Goal: Information Seeking & Learning: Check status

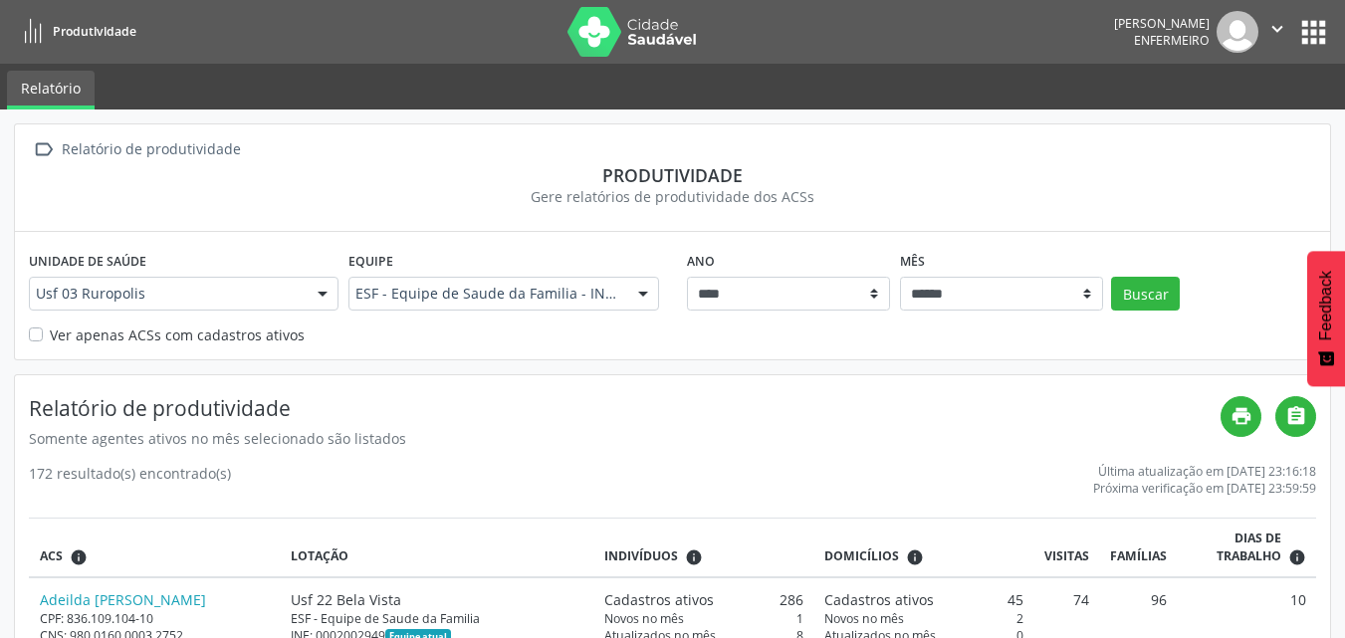
click at [45, 342] on div "Ver apenas ACSs com cadastros ativos" at bounding box center [672, 335] width 1287 height 21
click at [39, 323] on div "Unidade de saúde Usf 03 Ruropolis Usf 03 [GEOGRAPHIC_DATA] resultado encontrado…" at bounding box center [184, 285] width 320 height 78
click at [50, 336] on label "Ver apenas ACSs com cadastros ativos" at bounding box center [177, 335] width 255 height 21
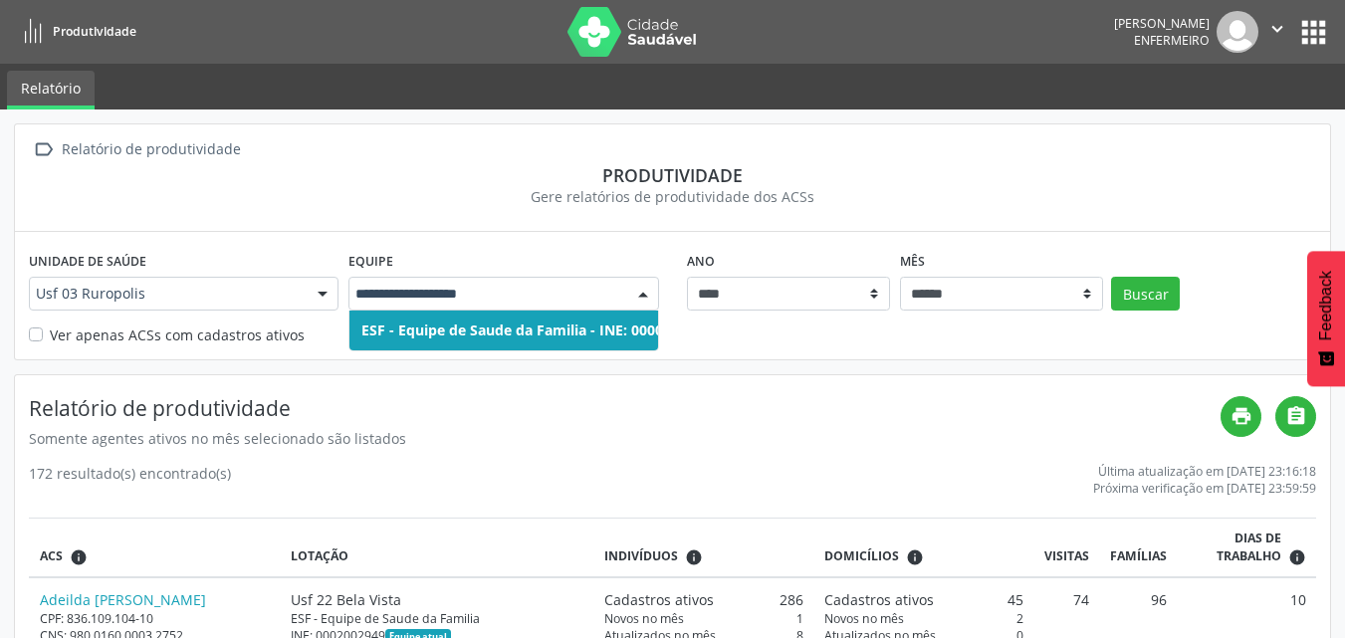
click at [640, 301] on div at bounding box center [643, 295] width 30 height 34
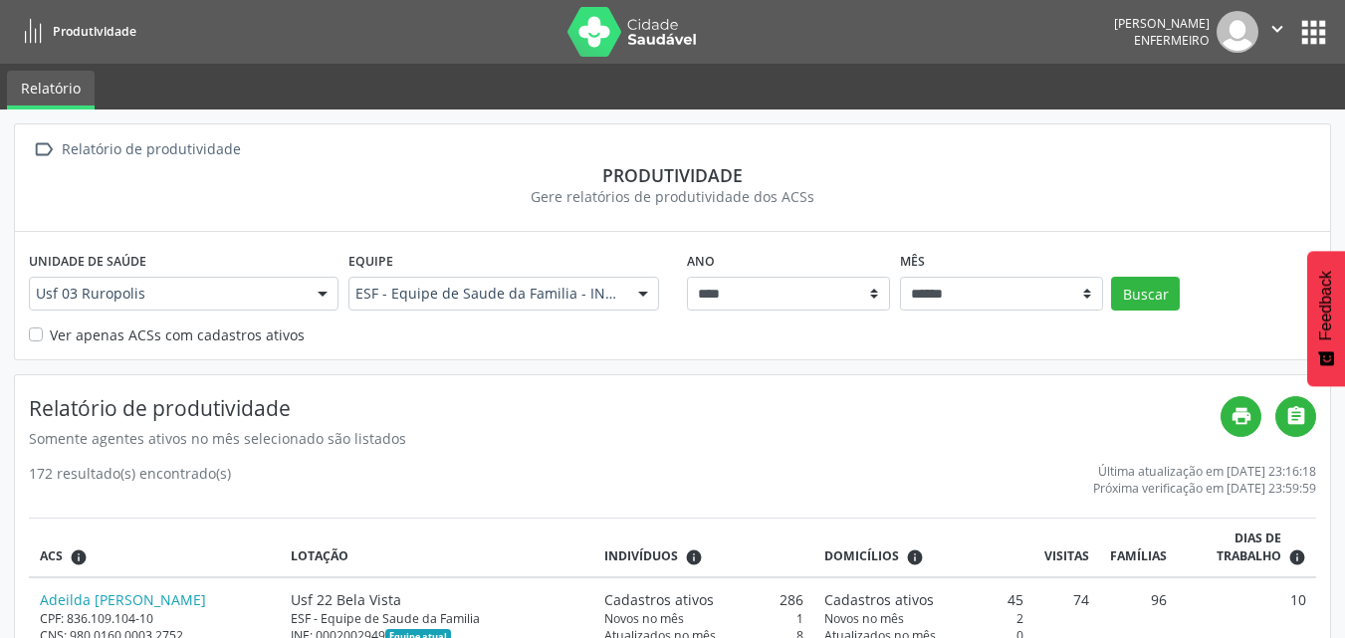
click at [640, 301] on div at bounding box center [643, 295] width 30 height 34
click at [327, 291] on div at bounding box center [323, 295] width 30 height 34
click at [163, 333] on label "Ver apenas ACSs com cadastros ativos" at bounding box center [177, 335] width 255 height 21
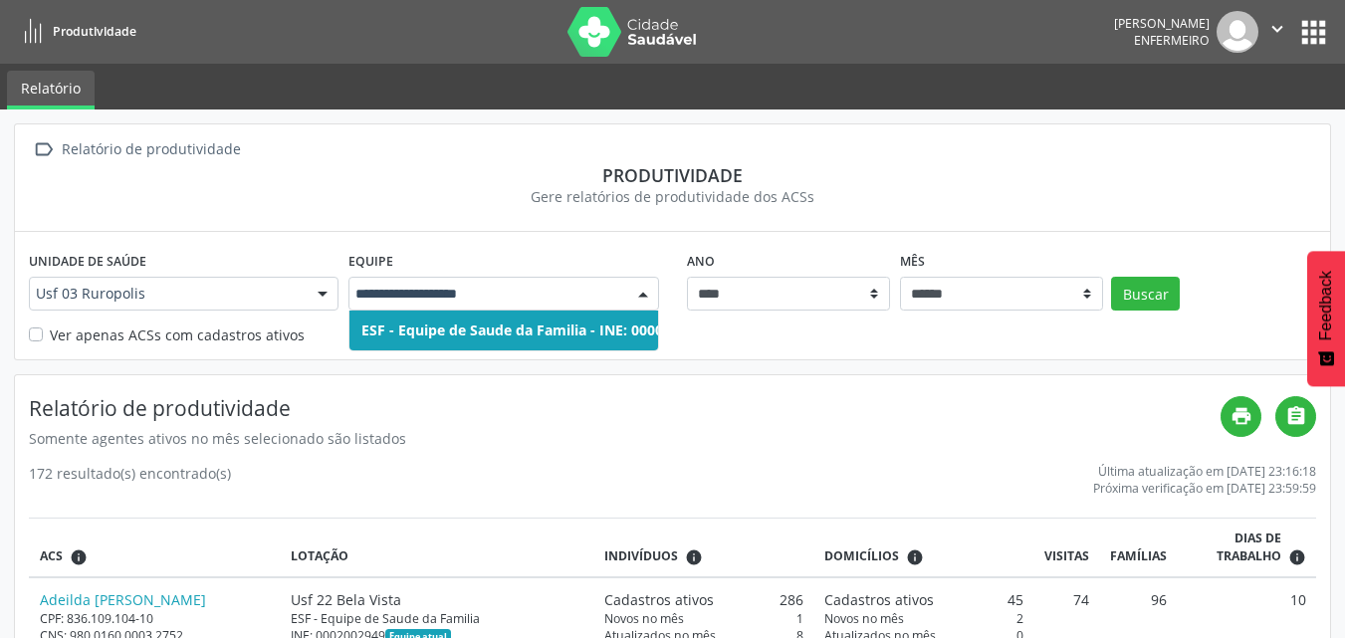
click at [323, 291] on div at bounding box center [323, 295] width 30 height 34
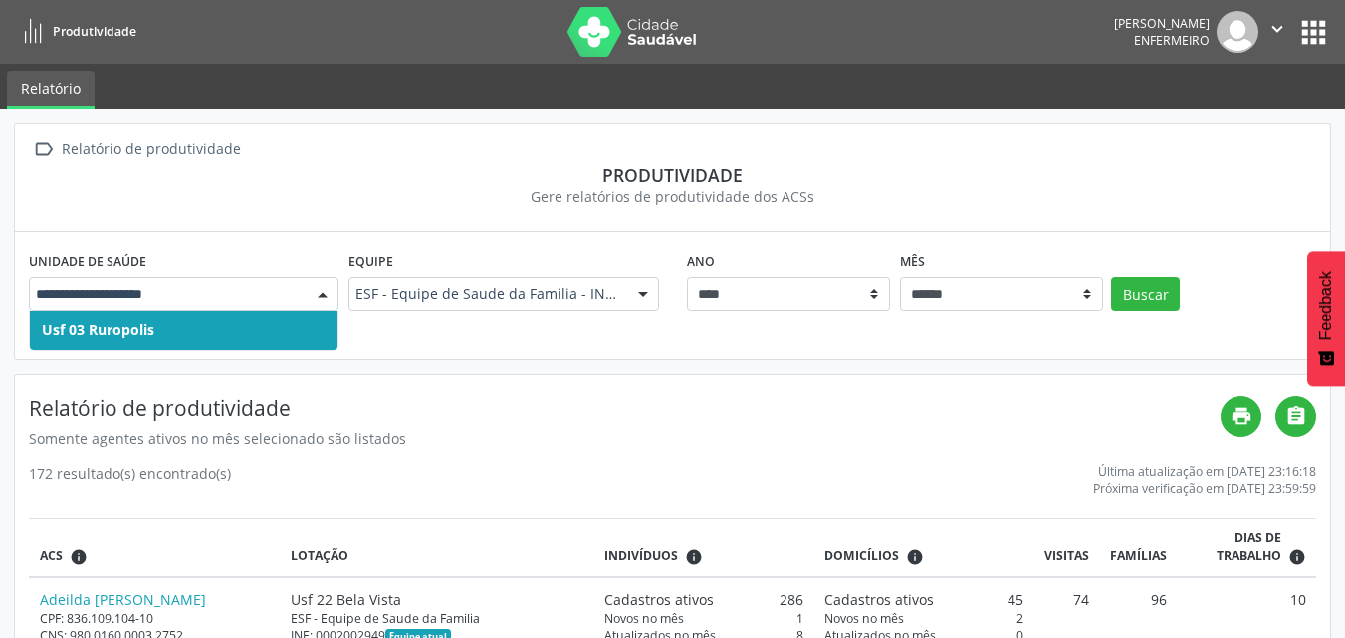
click at [280, 334] on span "Usf 03 Ruropolis" at bounding box center [184, 331] width 308 height 40
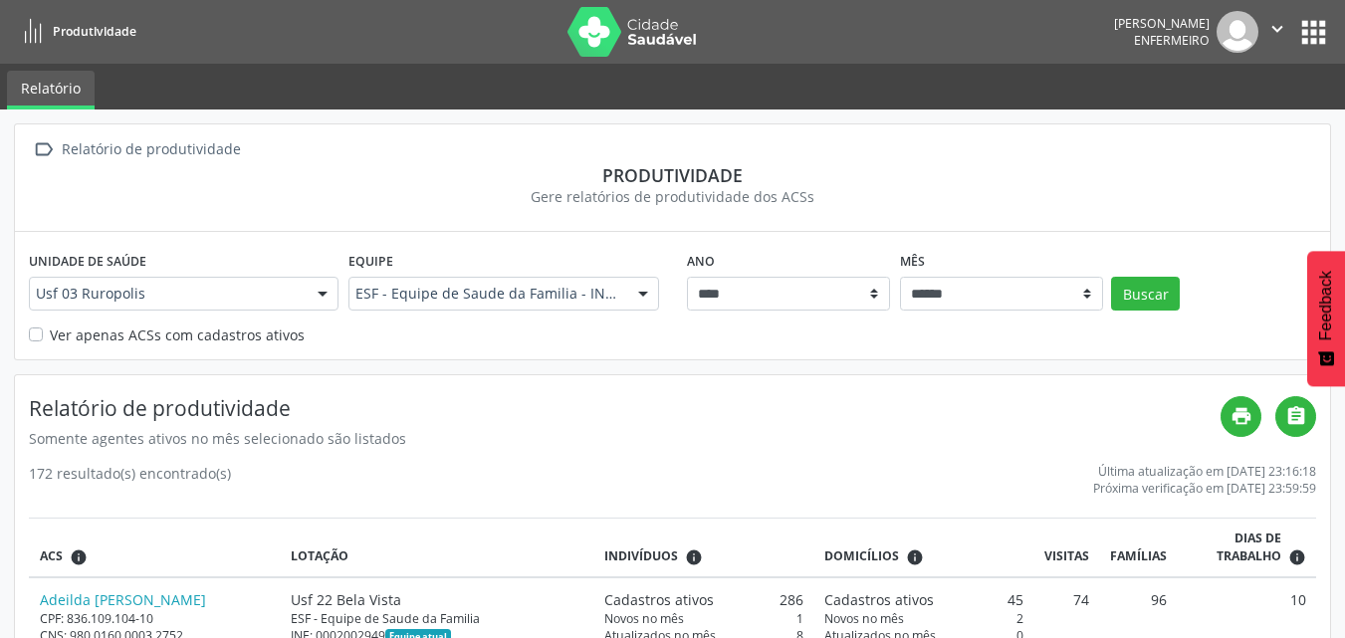
click at [637, 295] on div at bounding box center [643, 295] width 30 height 34
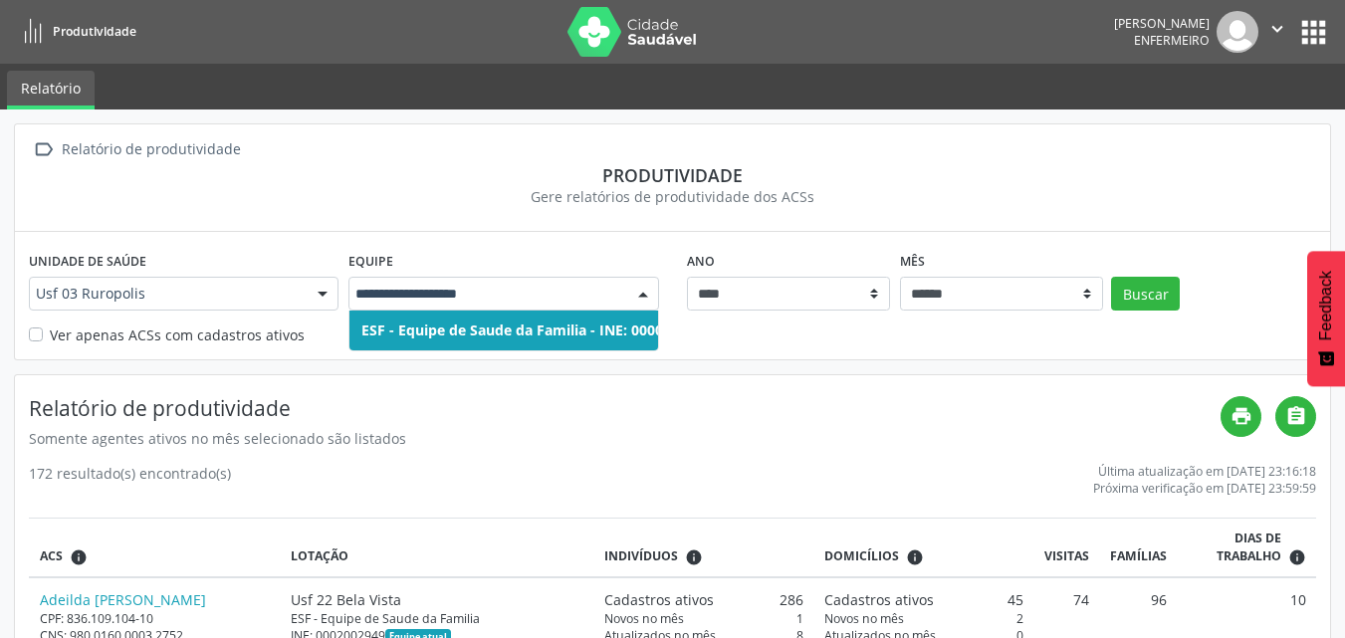
click at [637, 295] on div at bounding box center [643, 295] width 30 height 34
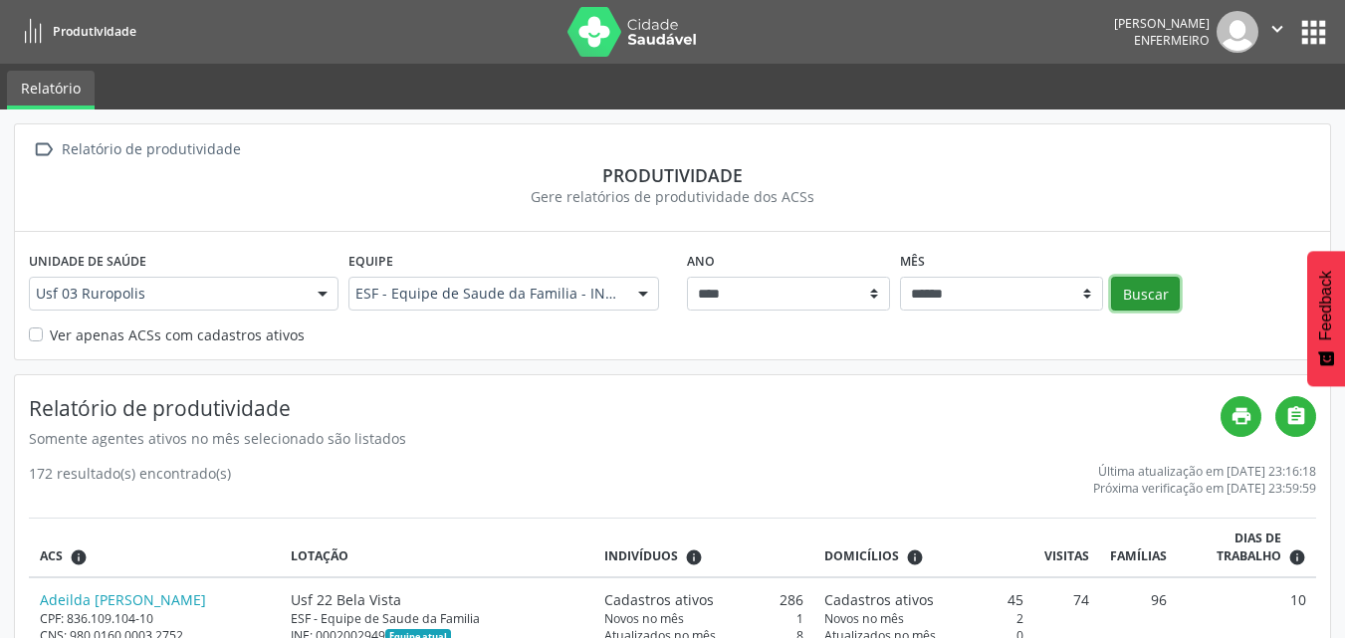
click at [1154, 292] on button "Buscar" at bounding box center [1145, 294] width 69 height 34
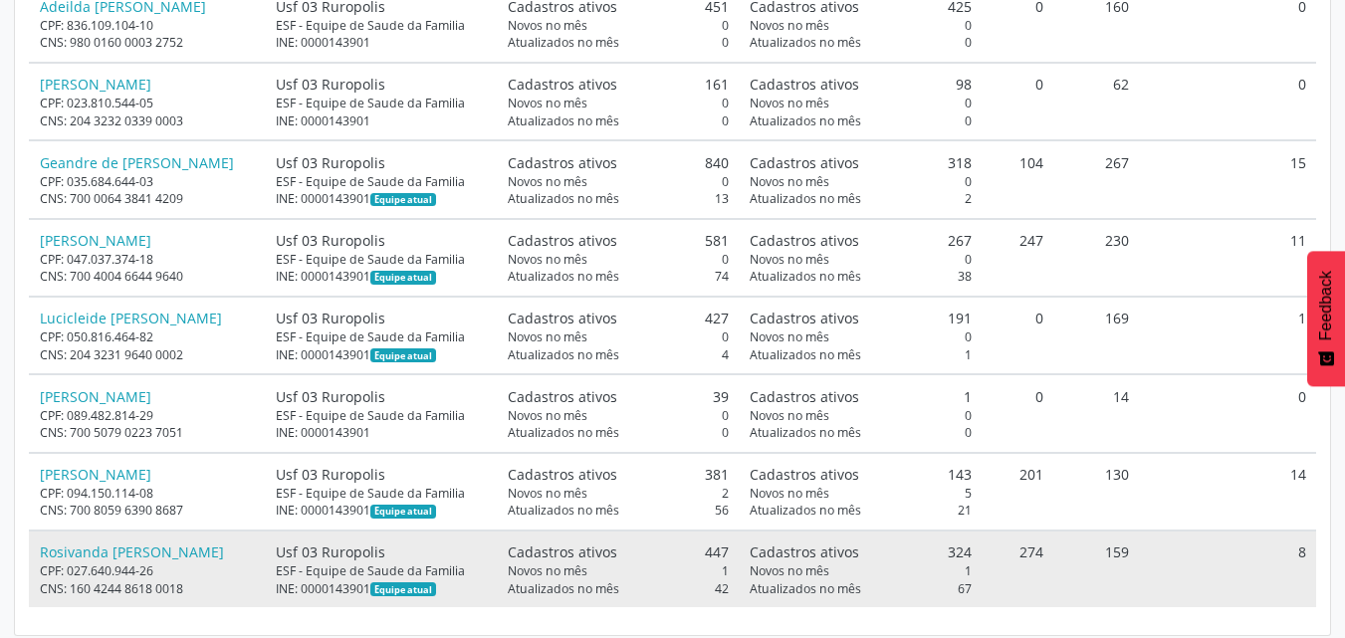
scroll to position [586, 0]
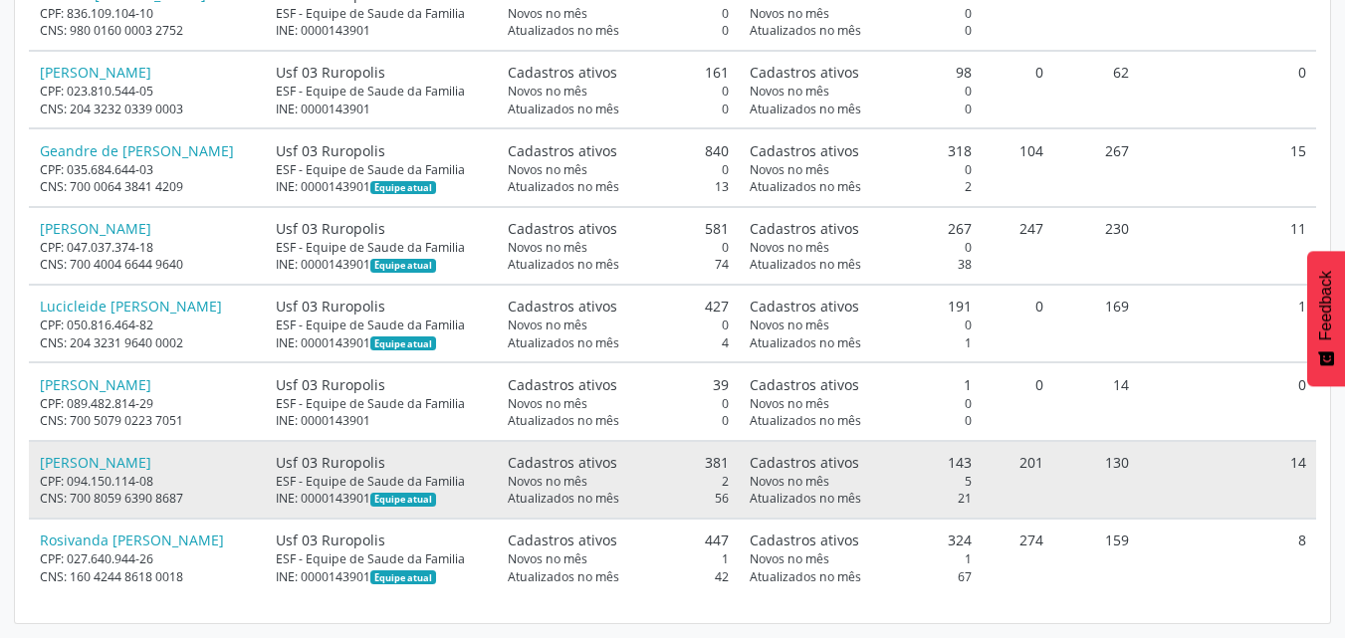
drag, startPoint x: 711, startPoint y: 466, endPoint x: 729, endPoint y: 465, distance: 17.9
click at [729, 465] on div "Cadastros ativos 381" at bounding box center [618, 462] width 221 height 21
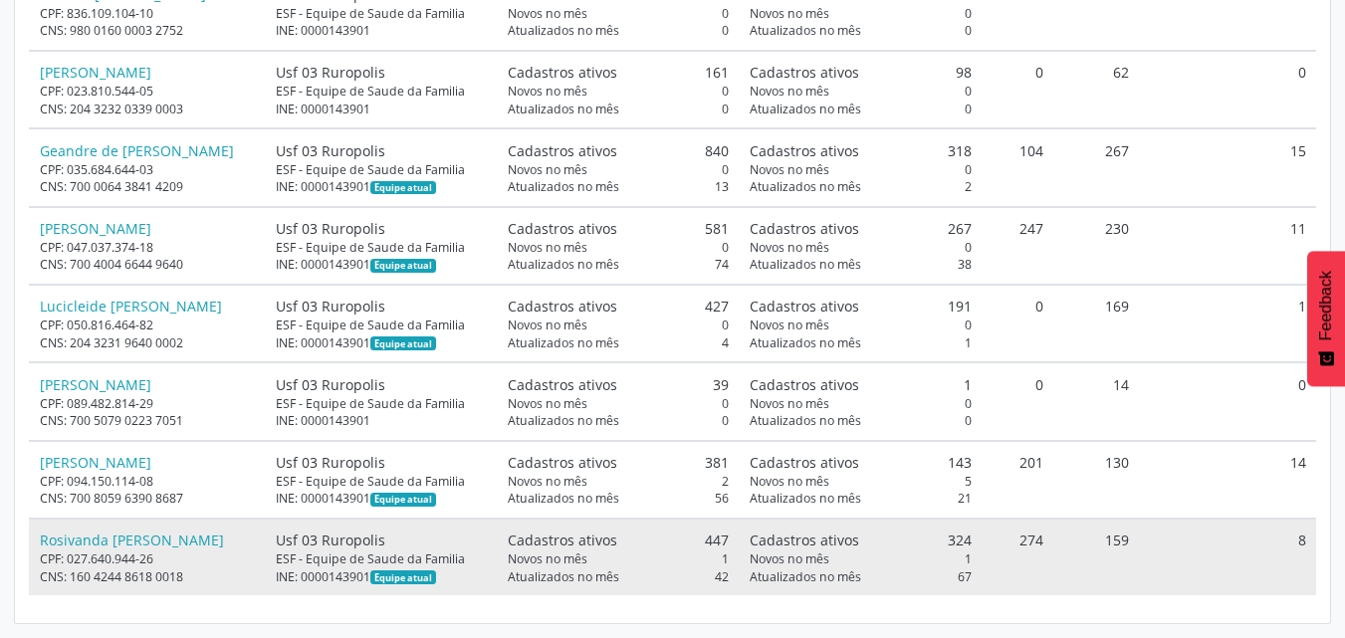
drag, startPoint x: 708, startPoint y: 538, endPoint x: 732, endPoint y: 537, distance: 23.9
click at [729, 537] on div "Cadastros ativos 447" at bounding box center [618, 540] width 221 height 21
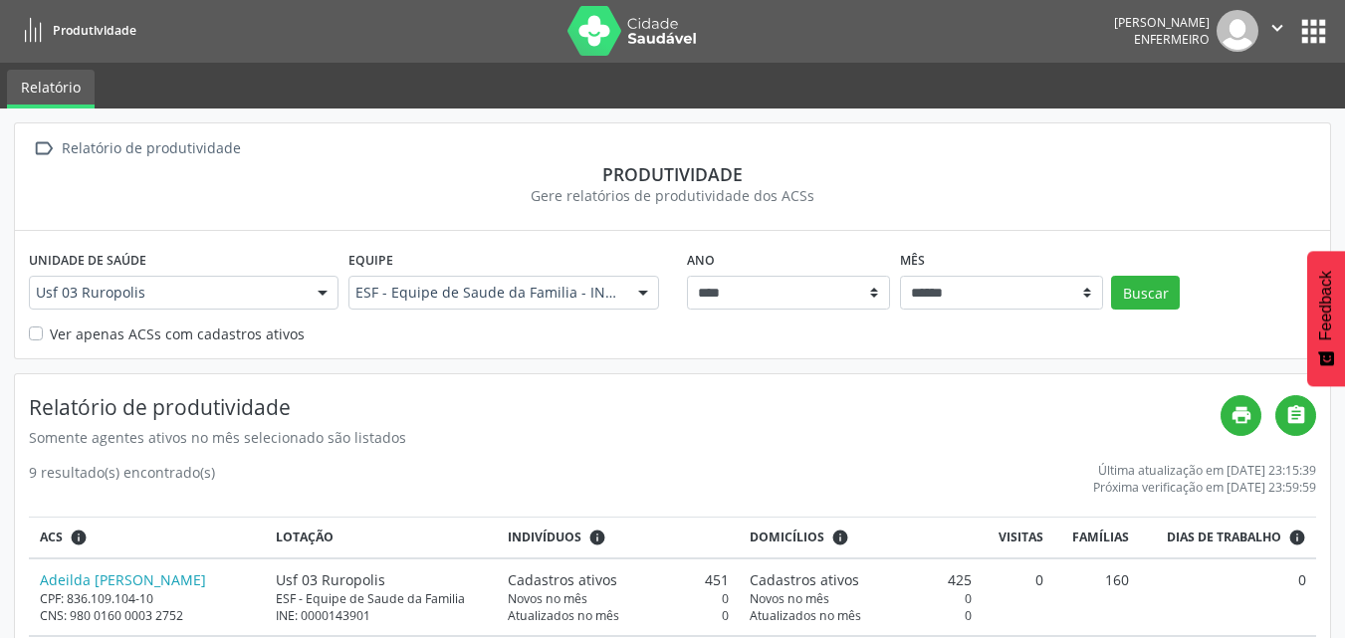
scroll to position [0, 0]
click at [1325, 36] on button "apps" at bounding box center [1313, 32] width 35 height 35
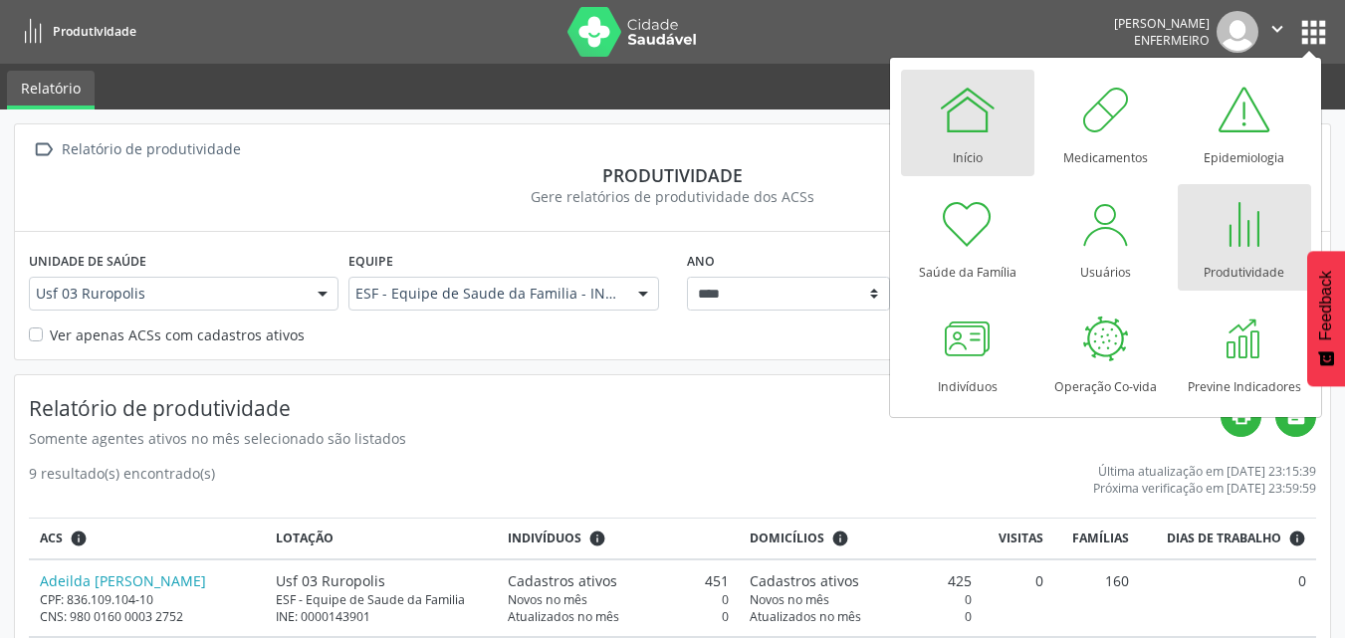
click at [965, 127] on div at bounding box center [968, 110] width 60 height 60
